Goal: Information Seeking & Learning: Learn about a topic

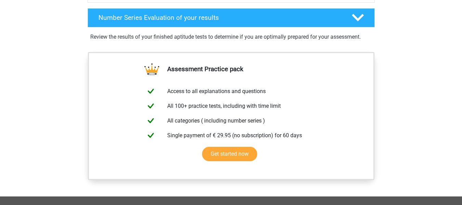
scroll to position [443, 0]
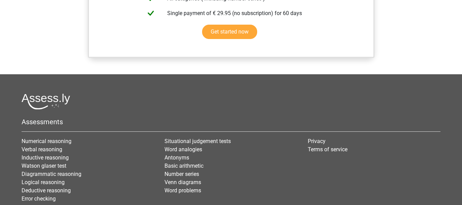
scroll to position [704, 0]
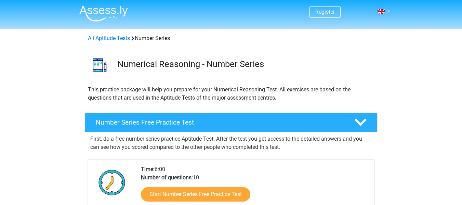
scroll to position [148, 0]
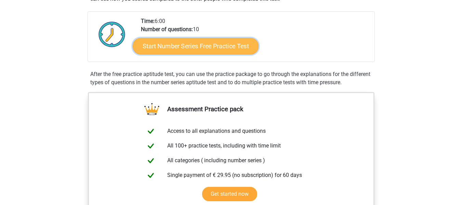
click at [238, 54] on link "Start Number Series Free Practice Test" at bounding box center [196, 46] width 126 height 16
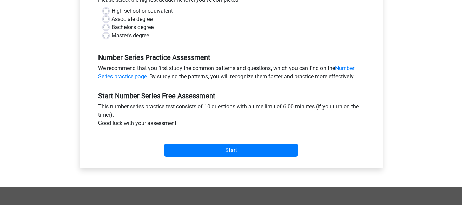
scroll to position [166, 0]
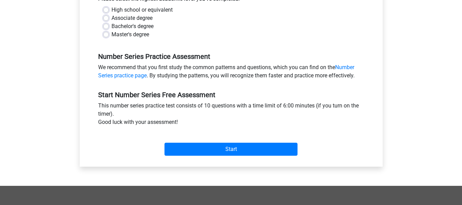
click at [113, 14] on label "High school or equivalent" at bounding box center [141, 10] width 61 height 8
click at [109, 13] on input "High school or equivalent" at bounding box center [105, 9] width 5 height 7
radio input "true"
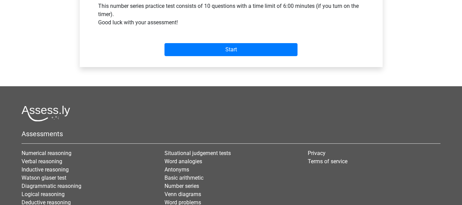
scroll to position [265, 0]
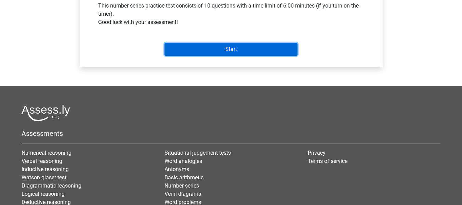
click at [210, 56] on input "Start" at bounding box center [230, 49] width 133 height 13
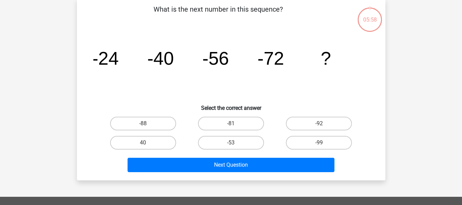
scroll to position [33, 0]
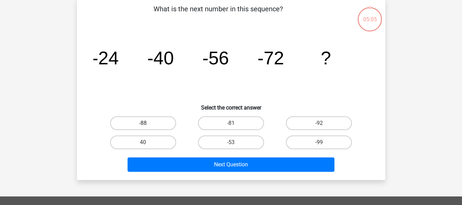
click at [148, 130] on label "-88" at bounding box center [143, 123] width 66 height 14
click at [147, 127] on input "-88" at bounding box center [145, 125] width 4 height 4
radio input "true"
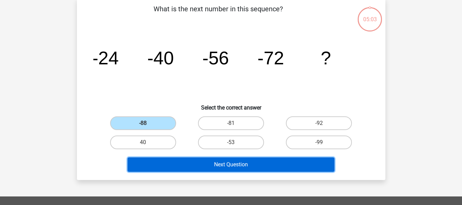
click at [236, 172] on button "Next Question" at bounding box center [230, 164] width 207 height 14
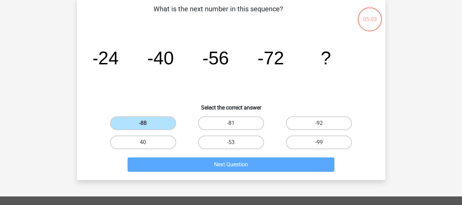
scroll to position [34, 0]
